Goal: Check status: Check status

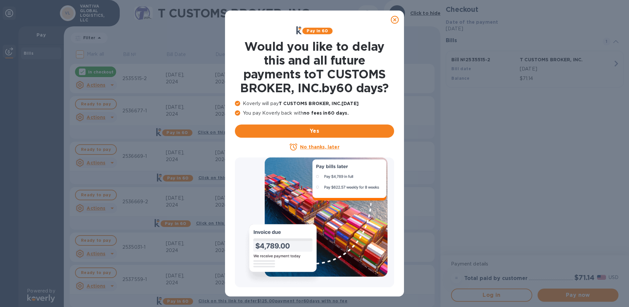
click at [395, 20] on icon at bounding box center [395, 20] width 8 height 8
